Goal: Book appointment/travel/reservation

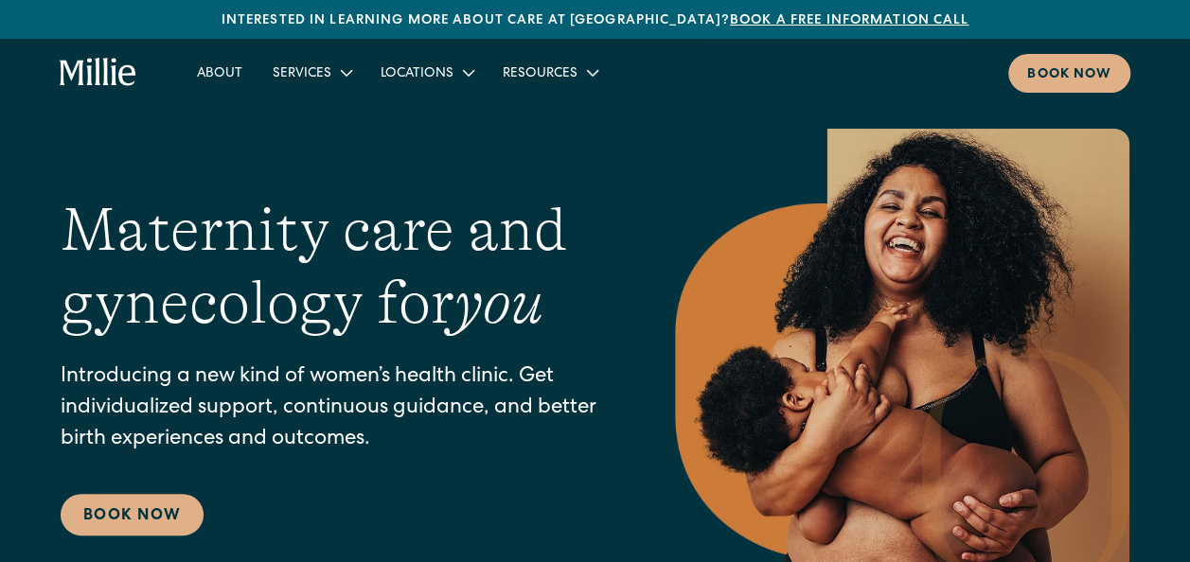
click at [664, 140] on div "Maternity care and gynecology for you Introducing a new kind of women’s health …" at bounding box center [595, 365] width 1069 height 473
click at [350, 71] on icon at bounding box center [346, 73] width 23 height 23
click at [343, 72] on icon at bounding box center [346, 73] width 23 height 23
click at [335, 78] on icon at bounding box center [346, 73] width 23 height 23
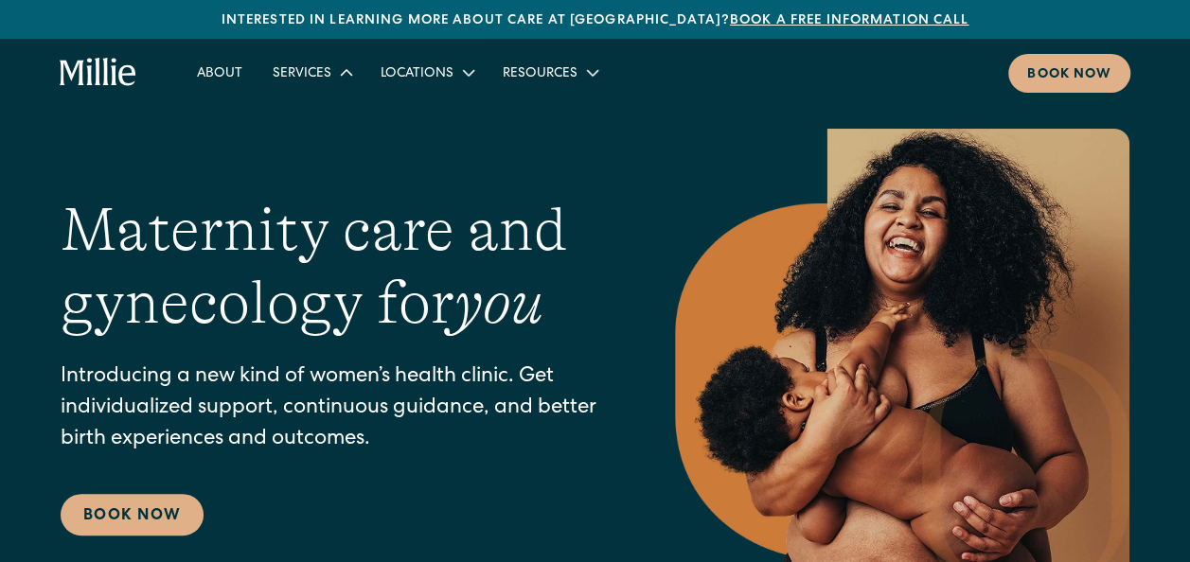
click at [335, 78] on icon at bounding box center [346, 73] width 23 height 23
click at [336, 146] on link "Gynecology" at bounding box center [366, 149] width 203 height 31
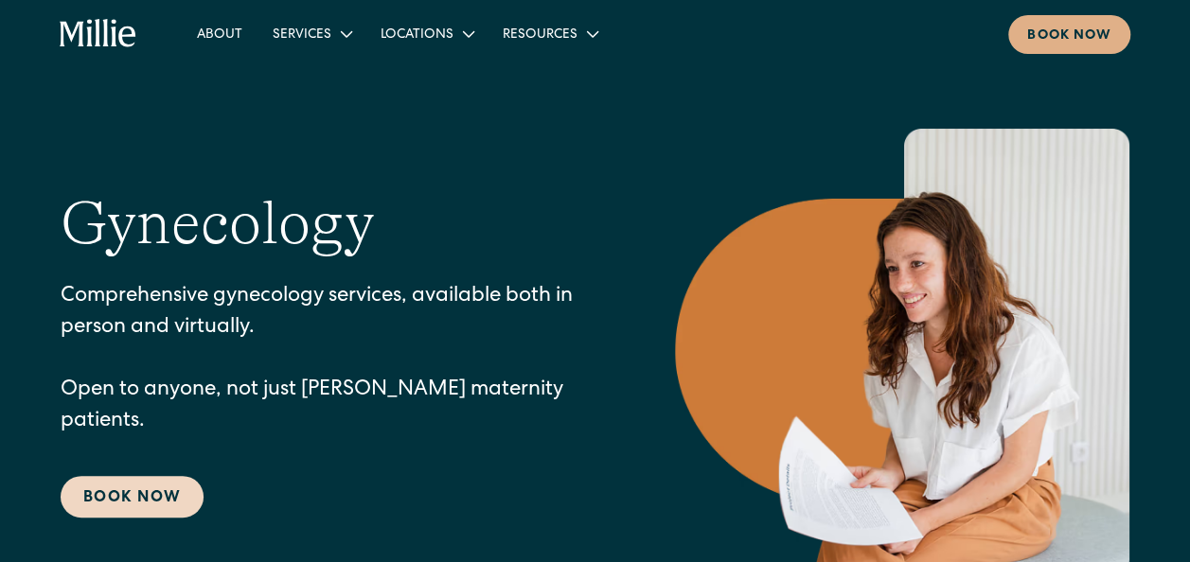
click at [151, 485] on link "Book Now" at bounding box center [132, 497] width 143 height 42
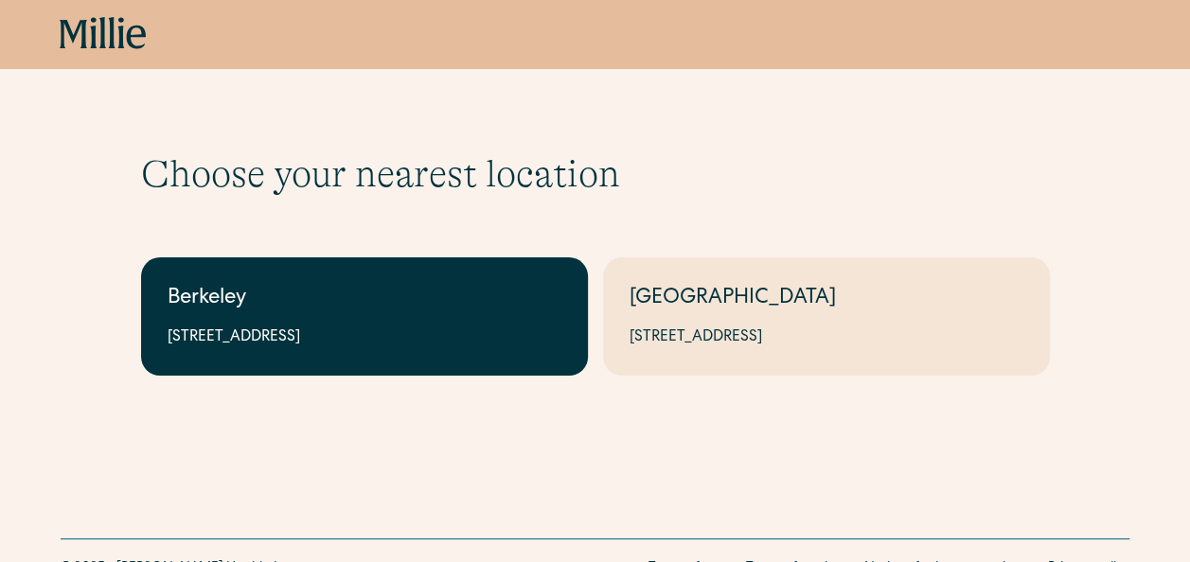
click at [371, 309] on div "Berkeley" at bounding box center [365, 299] width 394 height 31
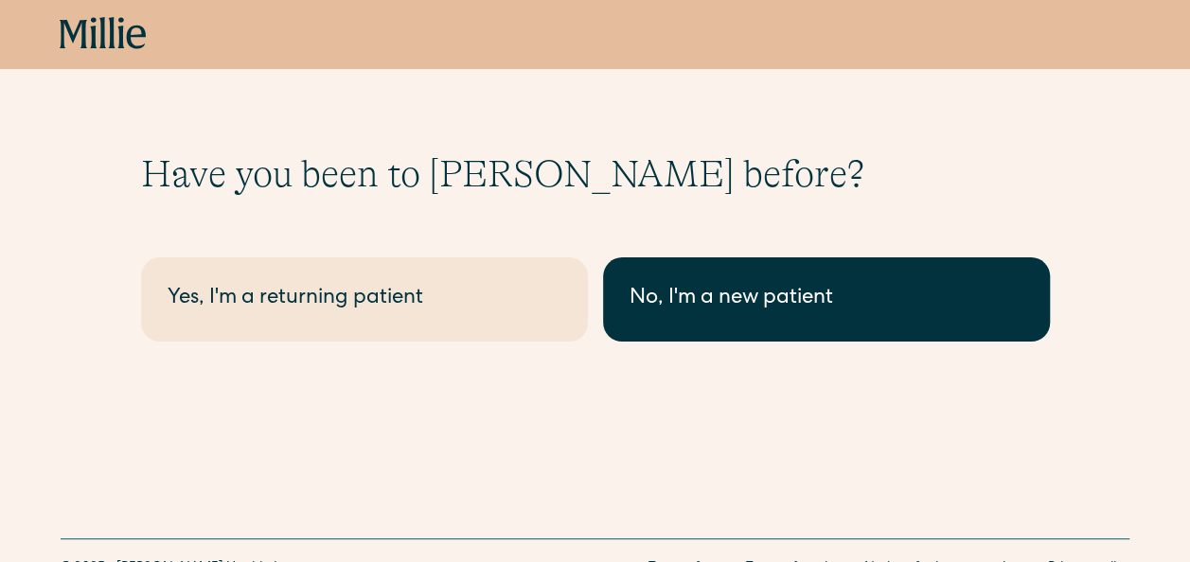
click at [723, 308] on div "No, I'm a new patient" at bounding box center [827, 299] width 394 height 31
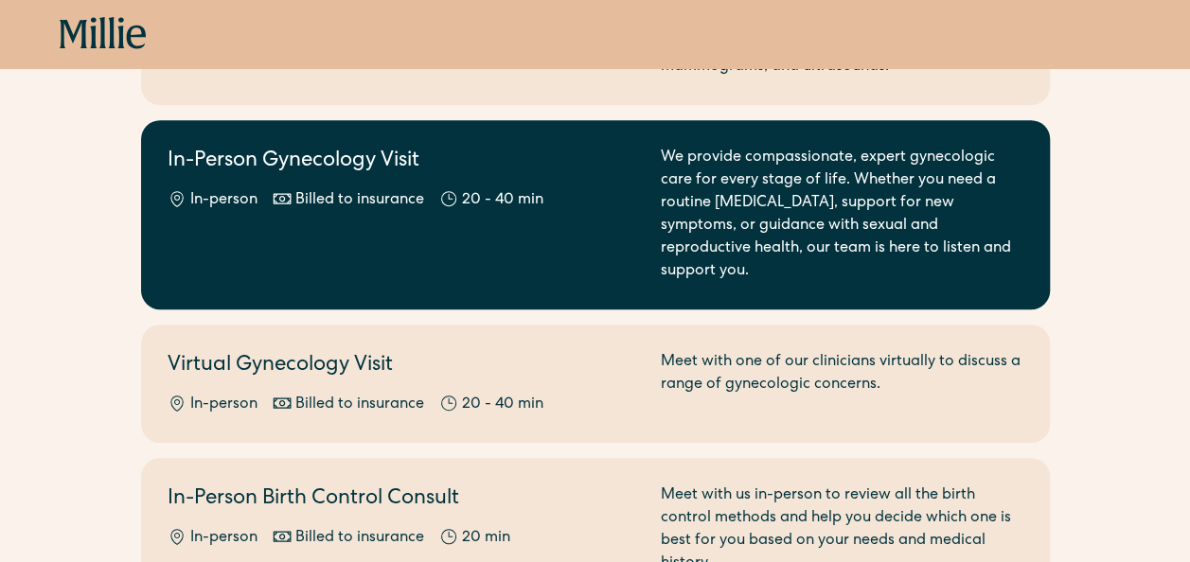
scroll to position [350, 0]
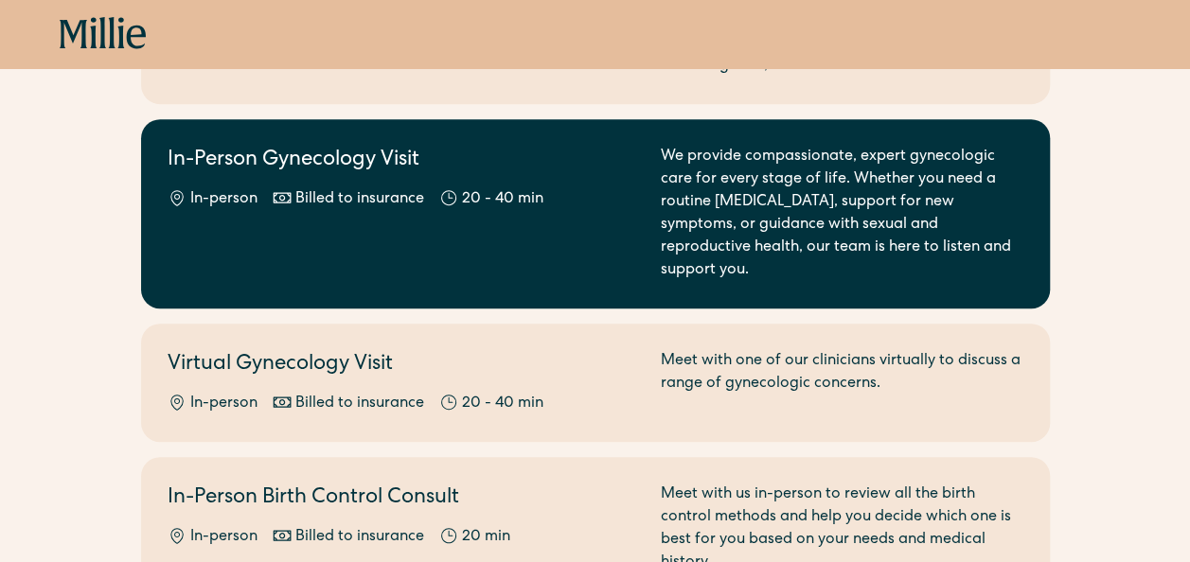
click at [619, 219] on div "In-Person Gynecology Visit In-person Billed to insurance 20 - 40 min" at bounding box center [403, 214] width 471 height 136
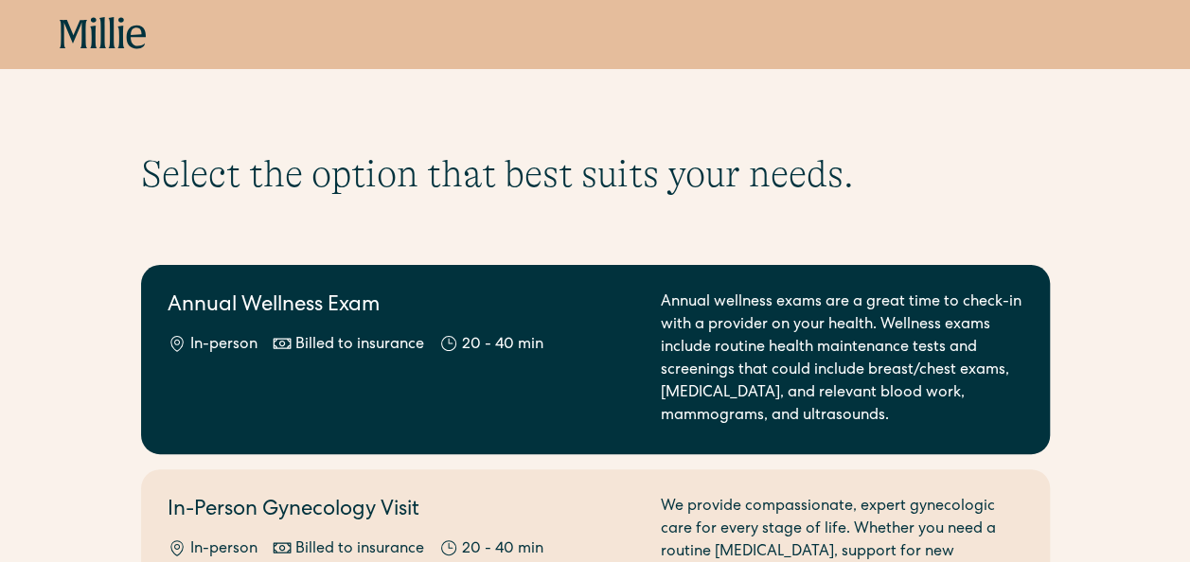
scroll to position [80, 0]
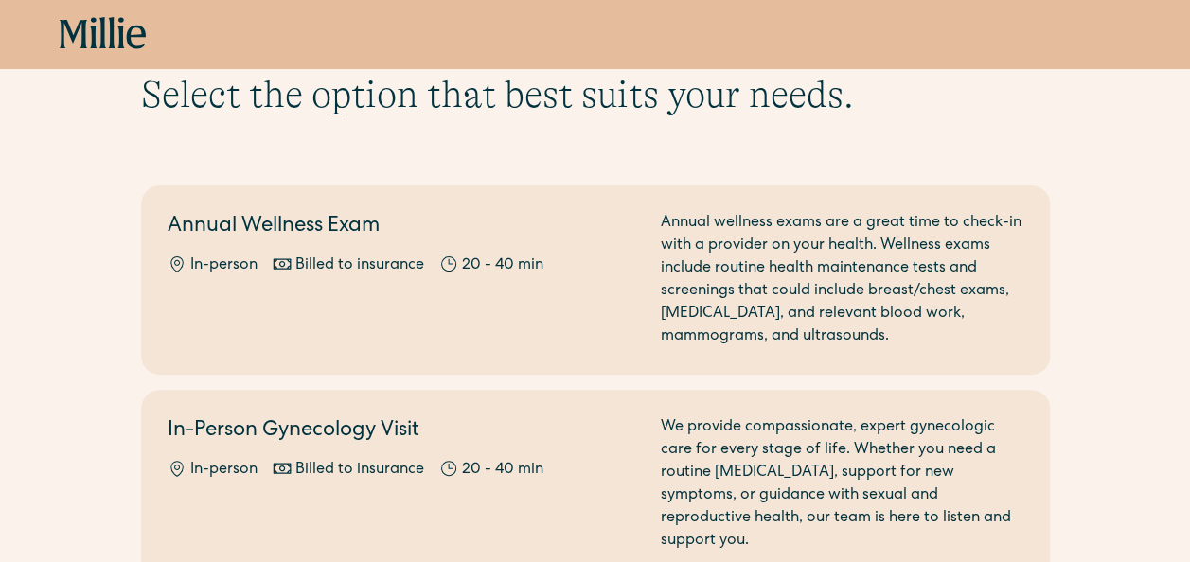
click at [405, 152] on div "Before you book maternity care, please review our clinical eligibility guidelin…" at bounding box center [595, 155] width 909 height 45
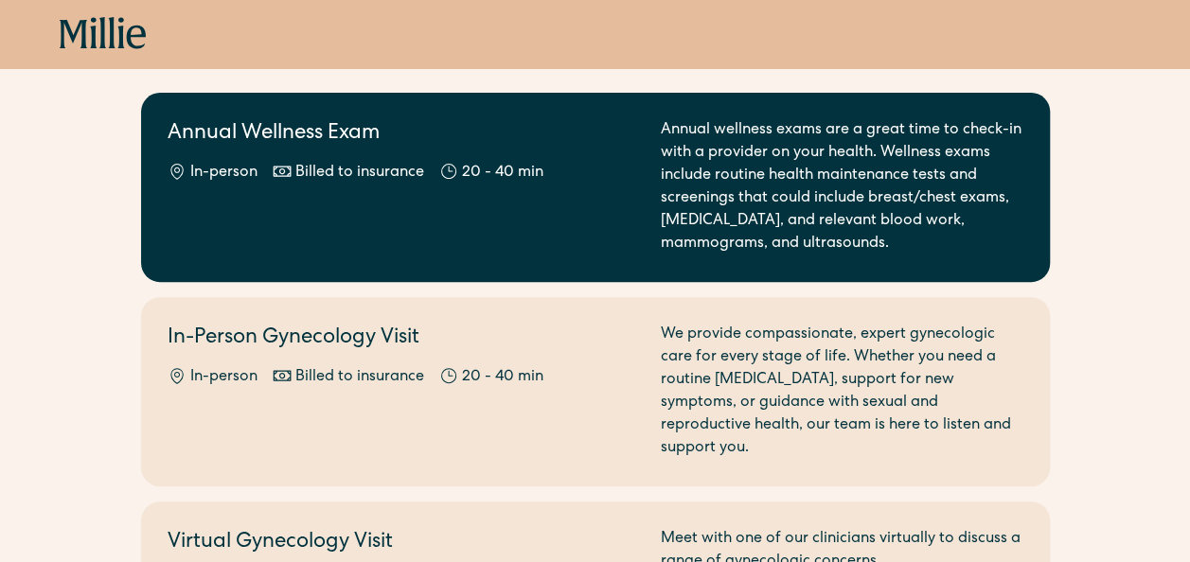
scroll to position [223, 0]
